Goal: Transaction & Acquisition: Purchase product/service

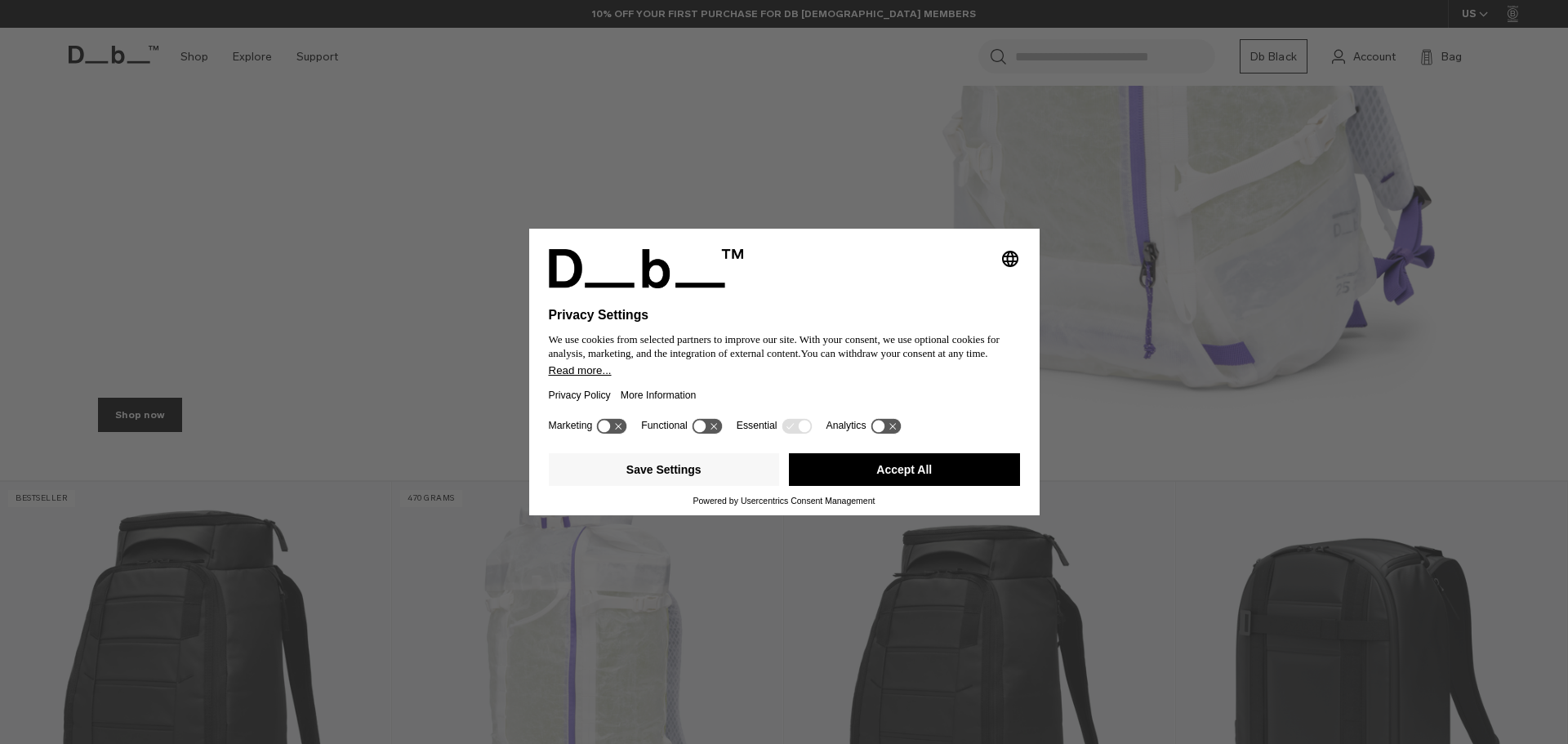
click at [842, 471] on button "Accept All" at bounding box center [904, 469] width 231 height 33
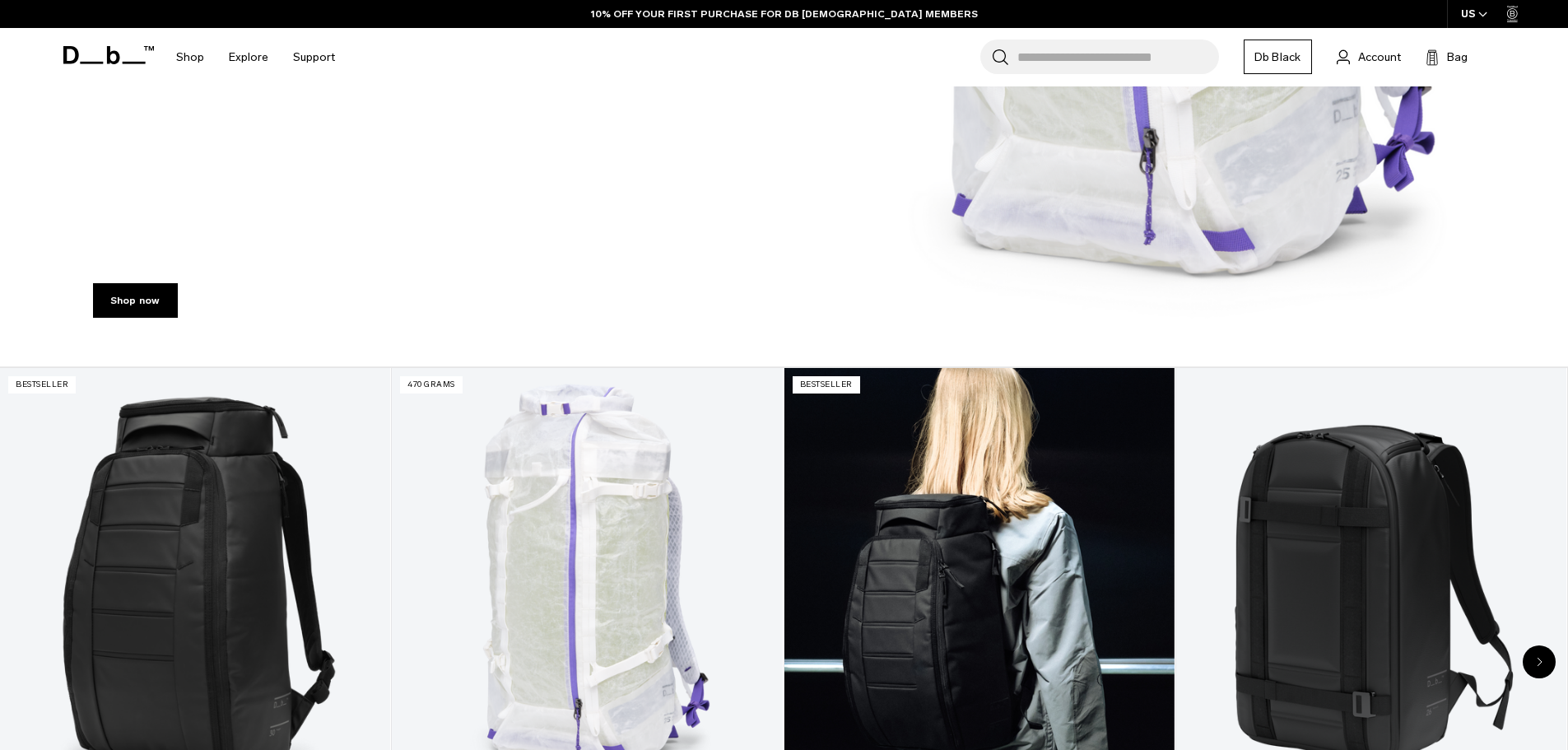
scroll to position [988, 0]
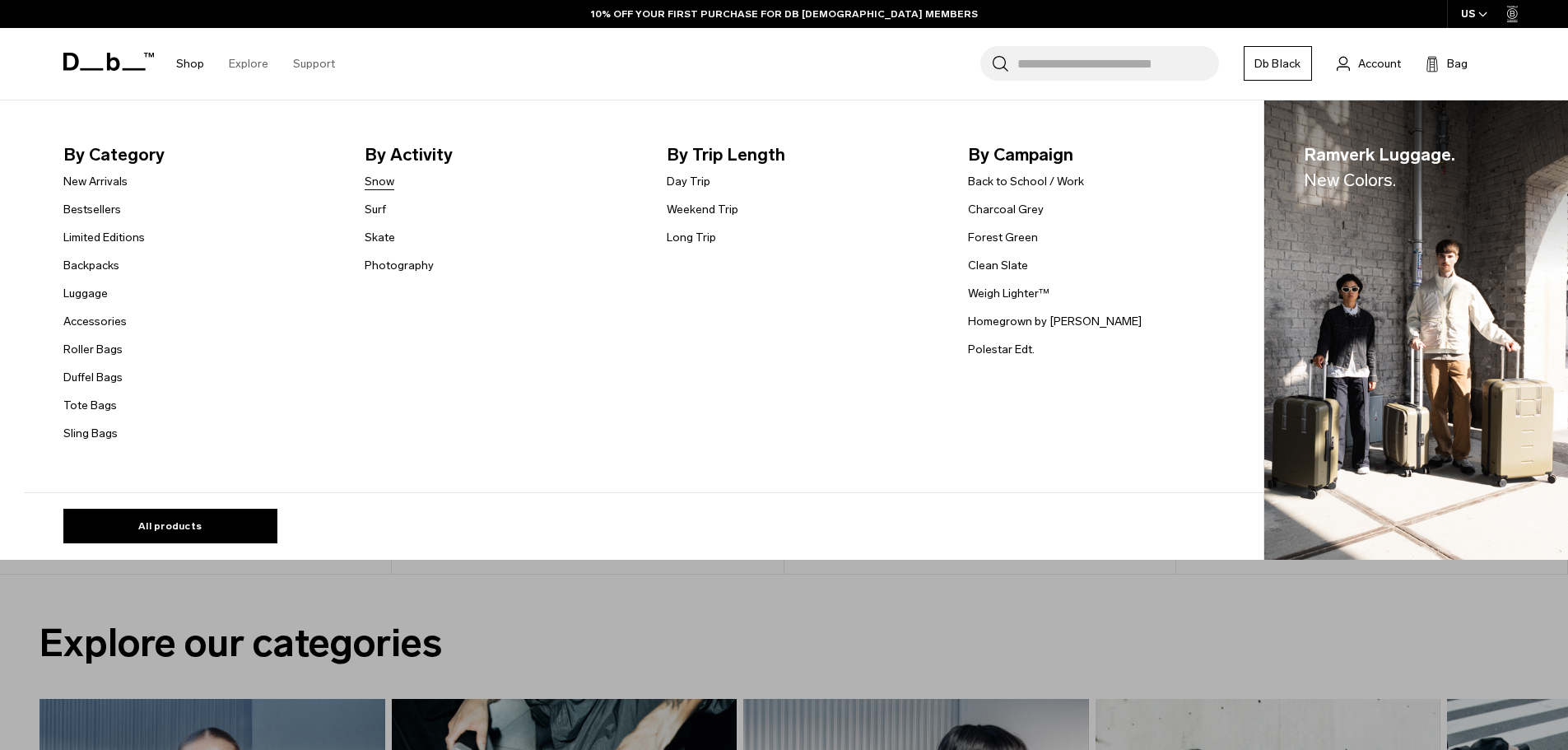
click at [387, 185] on link "Snow" at bounding box center [379, 181] width 30 height 18
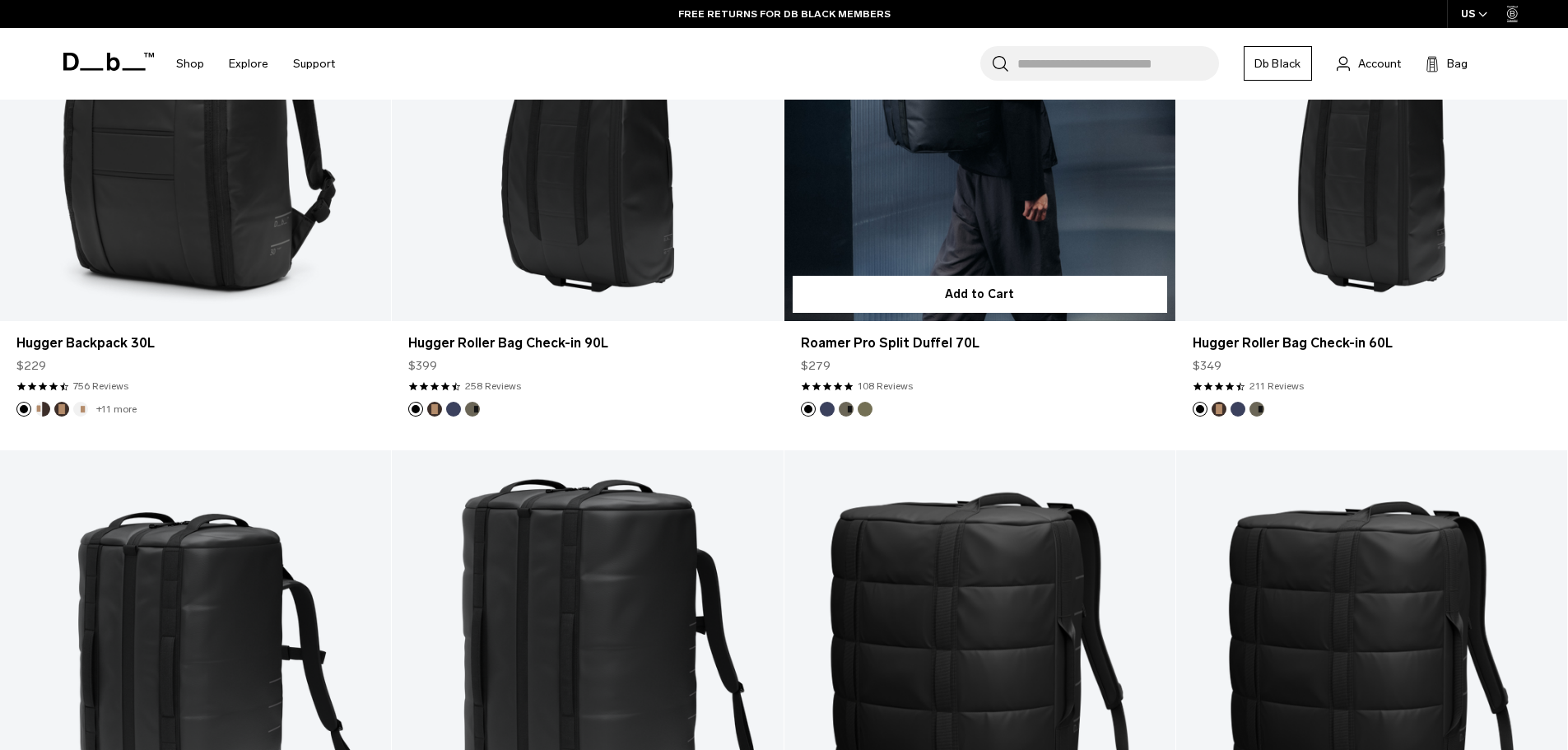
scroll to position [4361, 0]
